Goal: Navigation & Orientation: Go to known website

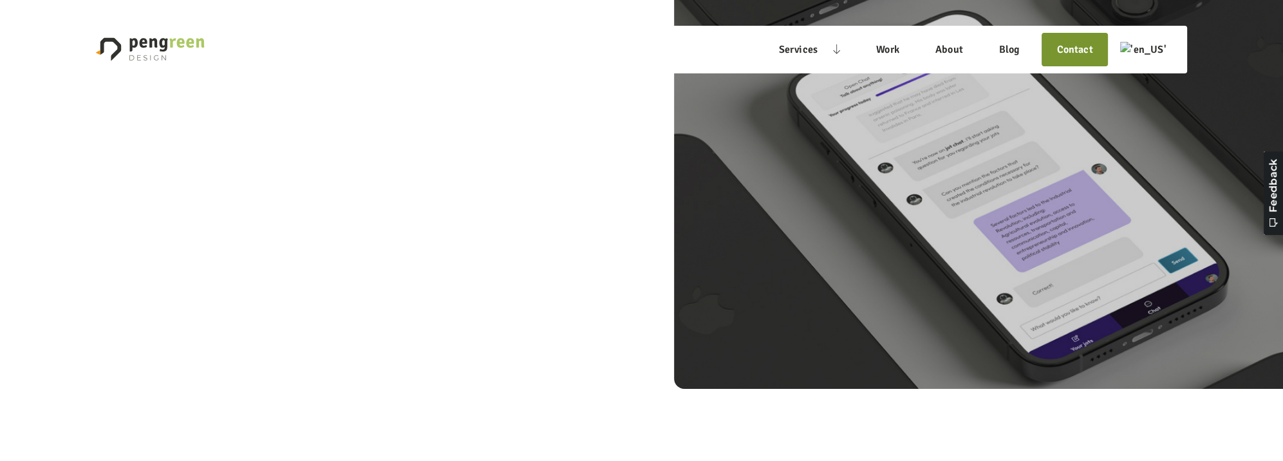
click at [149, 41] on img at bounding box center [150, 49] width 109 height 26
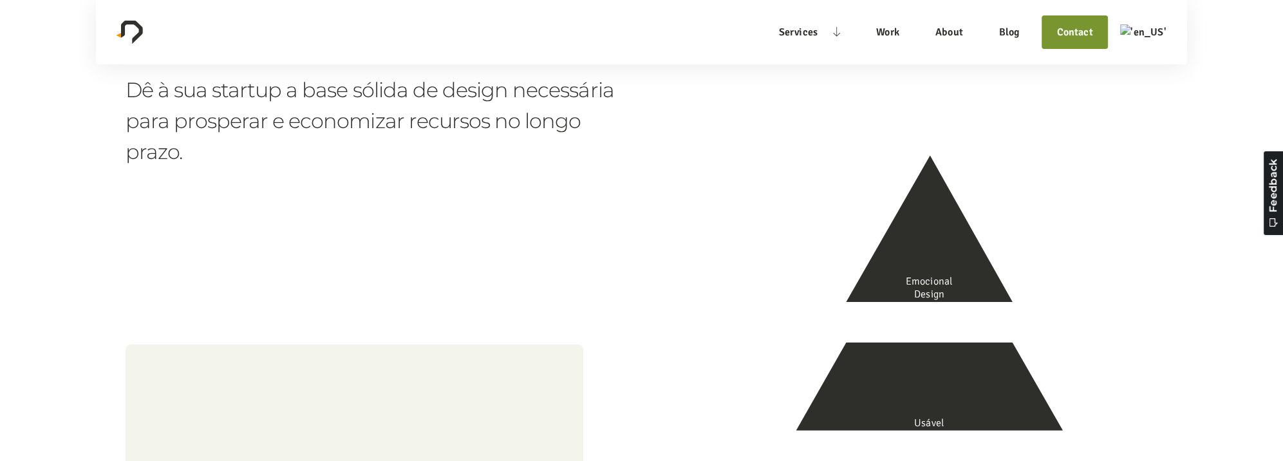
scroll to position [1078, 0]
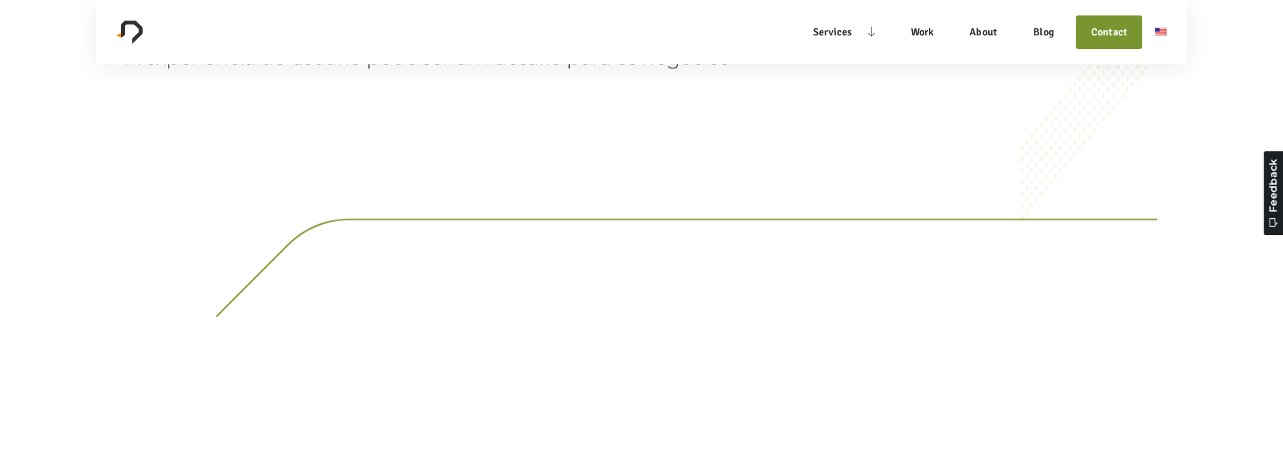
scroll to position [1400, 0]
